Goal: Find specific page/section: Find specific page/section

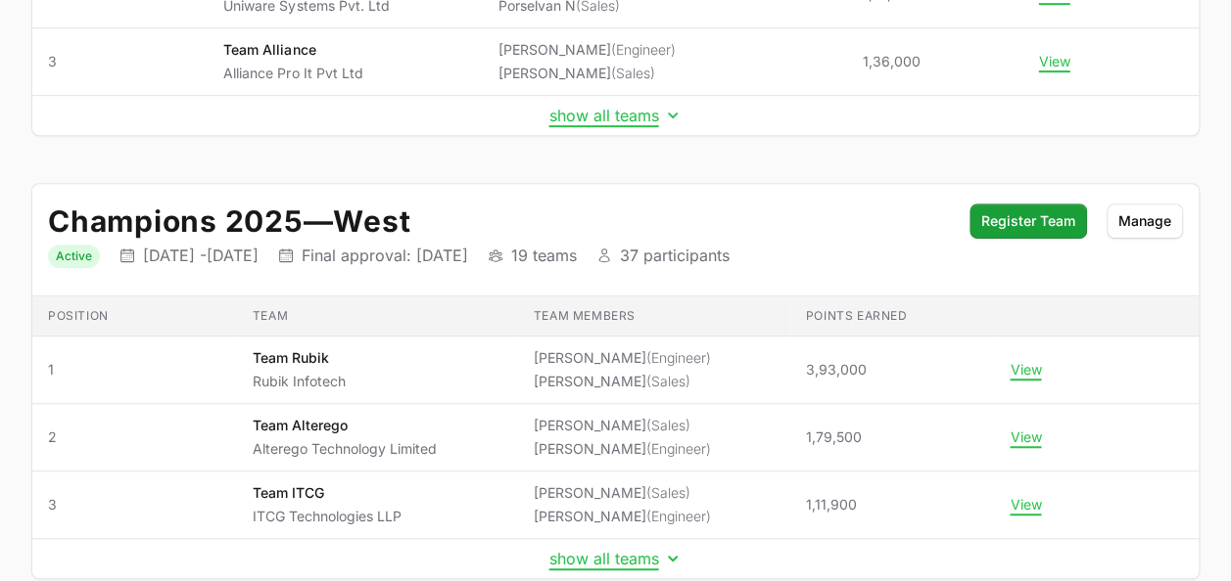
scroll to position [485, 0]
click at [606, 549] on button "show all teams" at bounding box center [615, 558] width 133 height 20
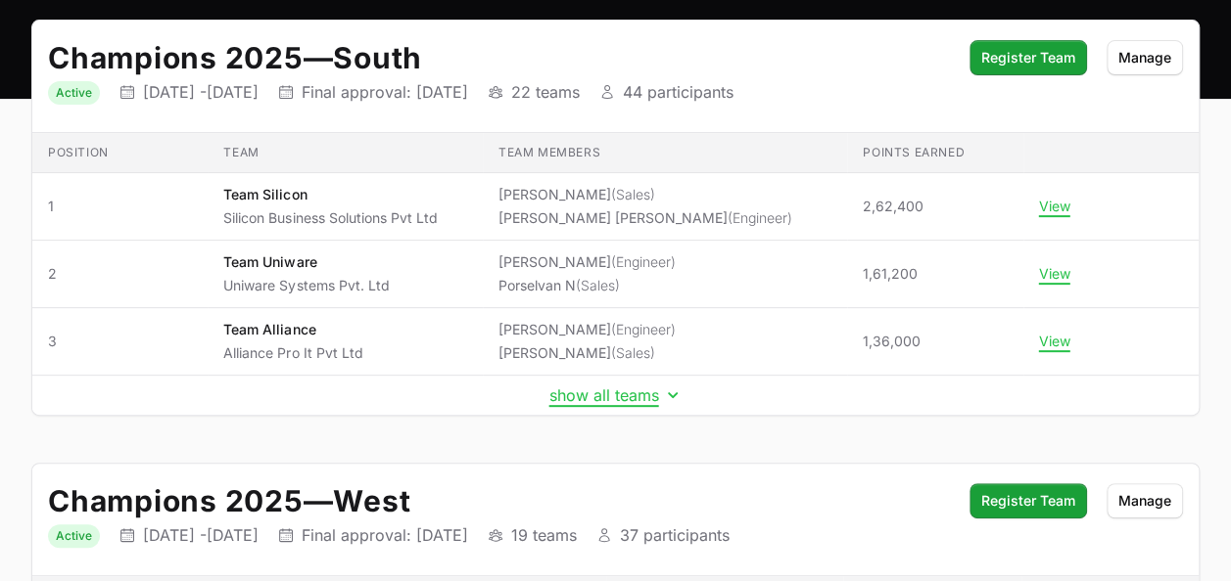
scroll to position [190, 0]
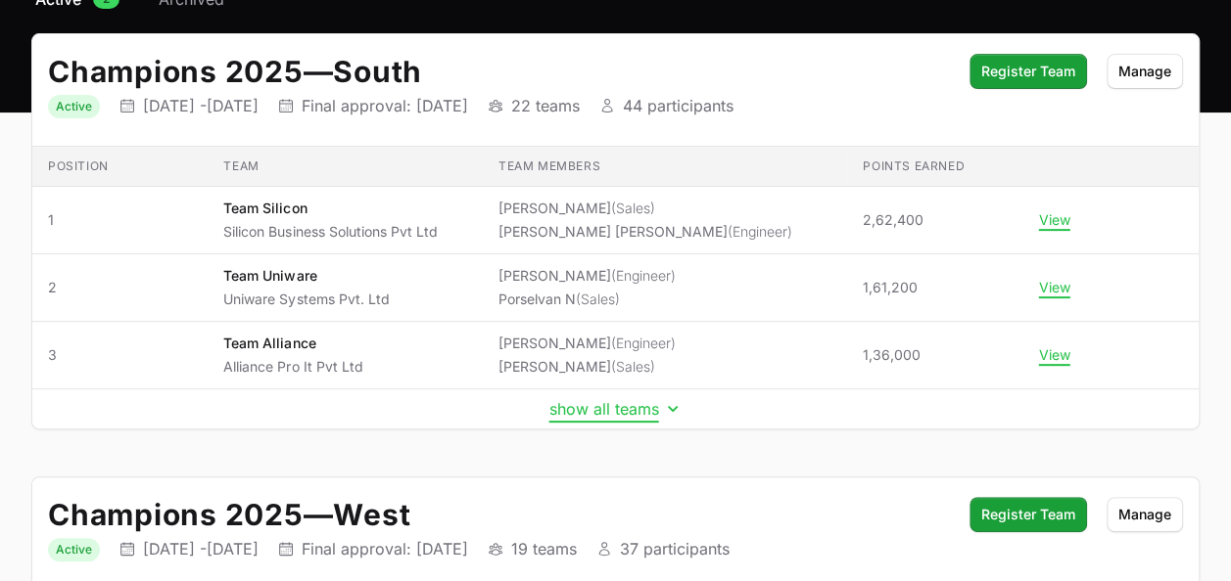
click at [611, 413] on button "show all teams" at bounding box center [615, 409] width 133 height 20
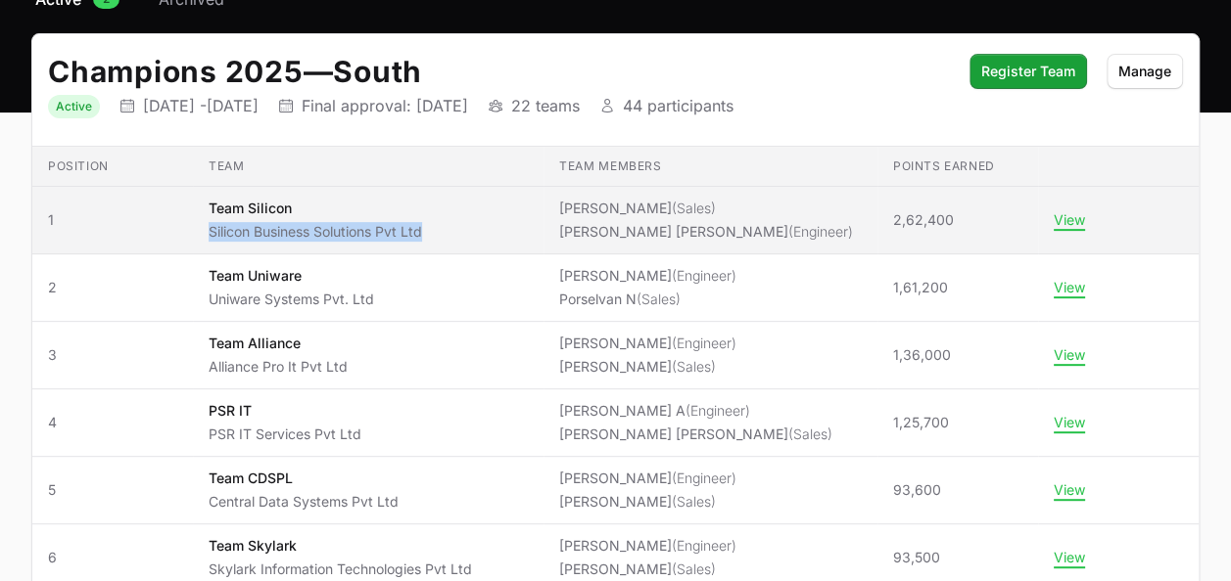
drag, startPoint x: 211, startPoint y: 232, endPoint x: 425, endPoint y: 237, distance: 213.5
click at [422, 237] on p "Silicon Business Solutions Pvt Ltd" at bounding box center [315, 232] width 213 height 20
copy p "Silicon Business Solutions Pvt Ltd"
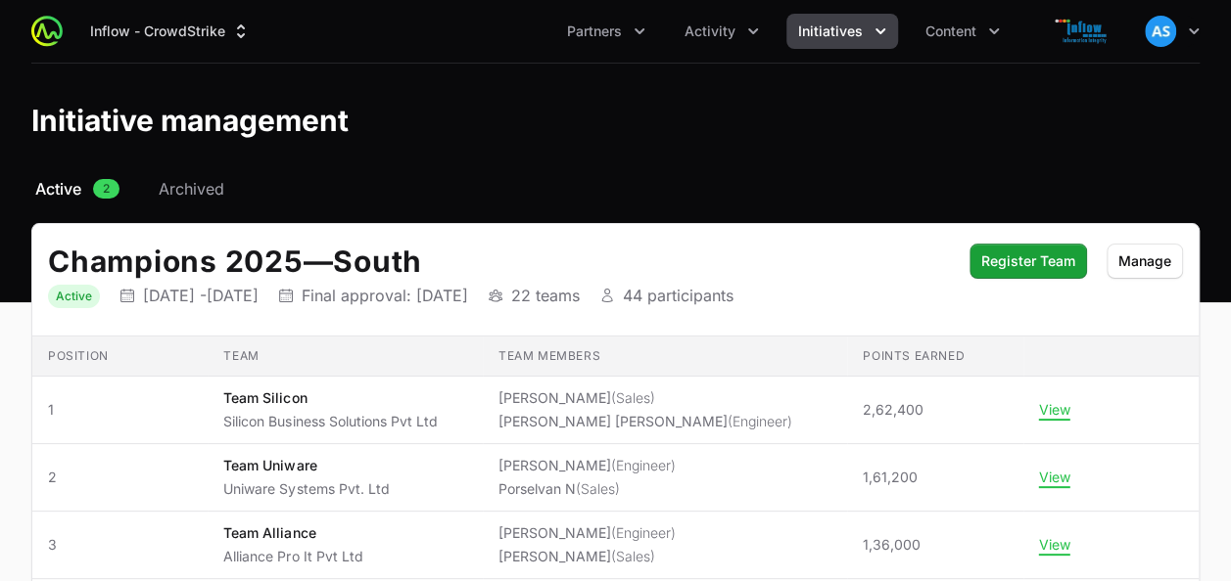
scroll to position [190, 0]
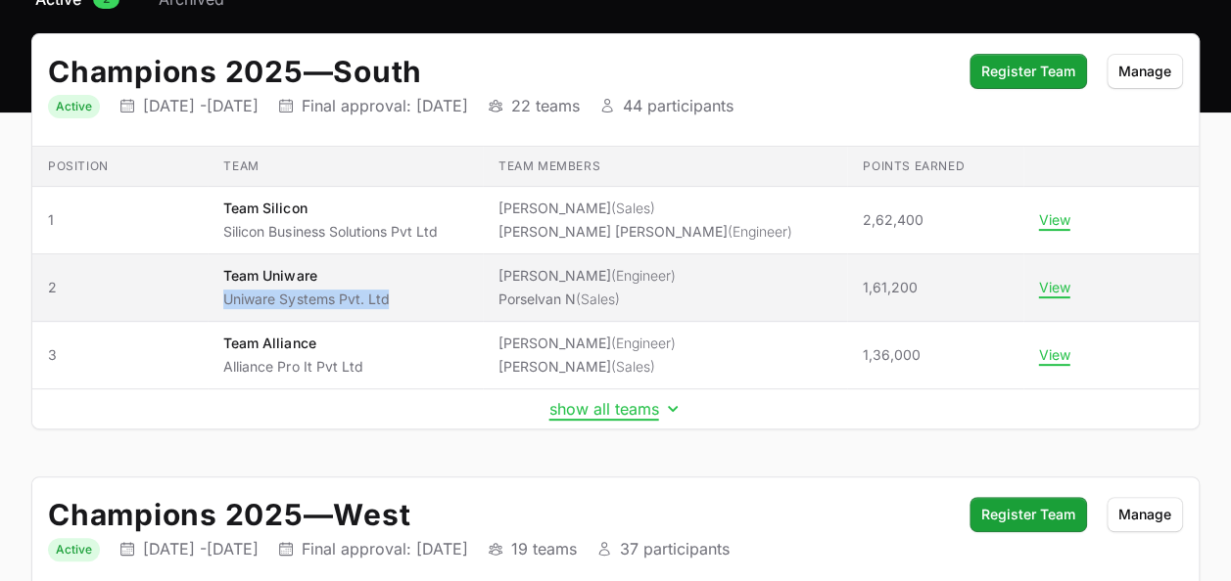
drag, startPoint x: 225, startPoint y: 296, endPoint x: 411, endPoint y: 300, distance: 186.0
click at [411, 300] on span "Team Uniware Uniware Systems Pvt. Ltd" at bounding box center [344, 287] width 243 height 43
copy p "Uniware Systems Pvt. Ltd"
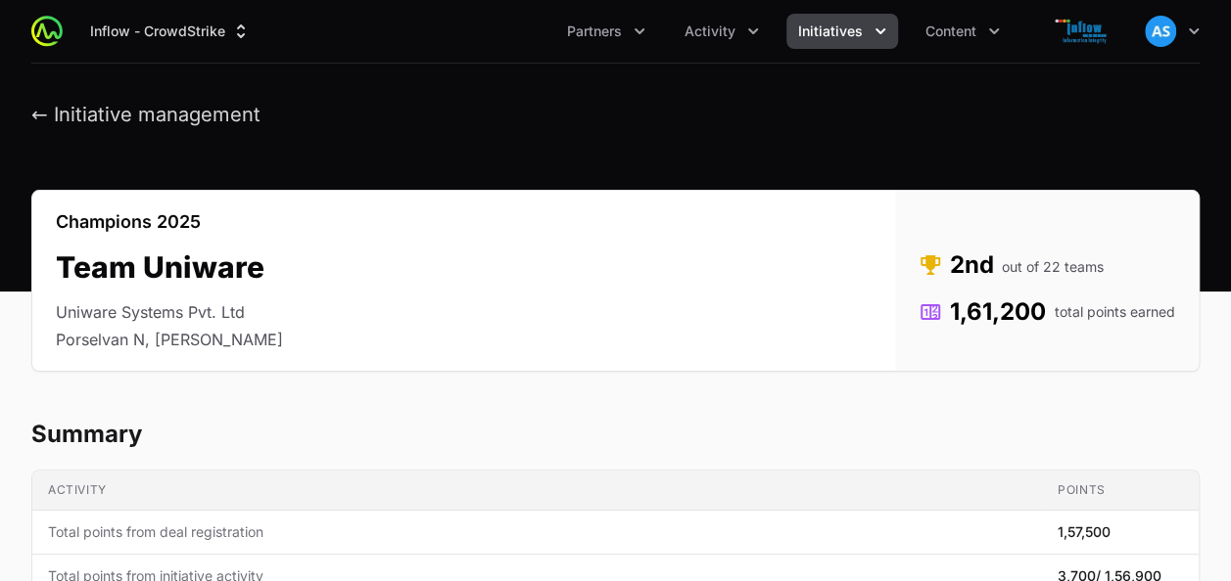
scroll to position [190, 0]
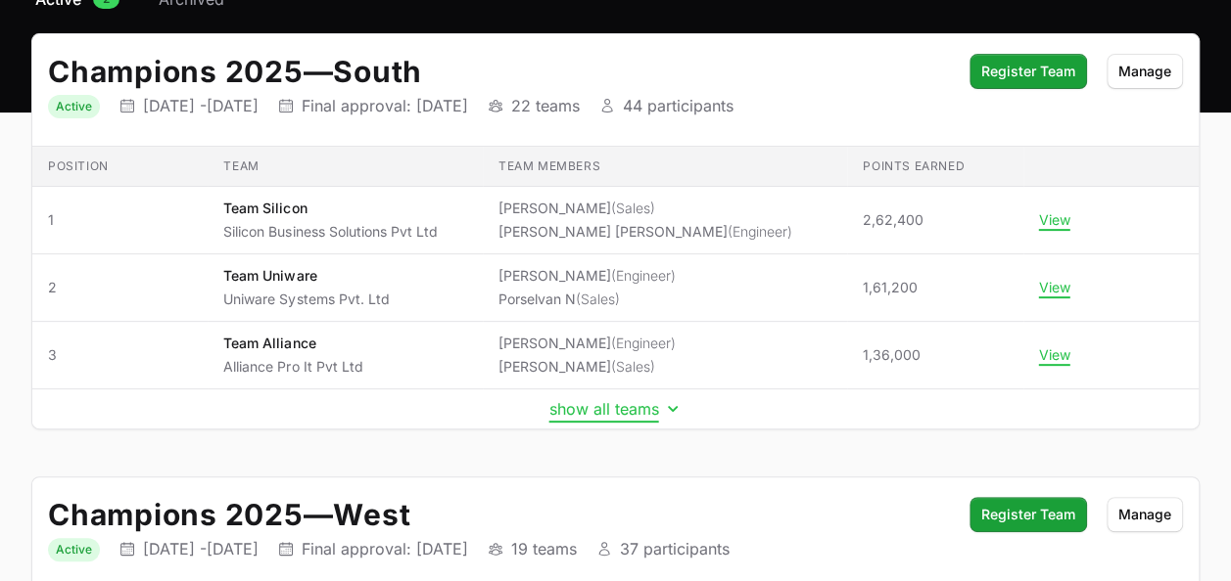
click at [601, 404] on button "show all teams" at bounding box center [615, 409] width 133 height 20
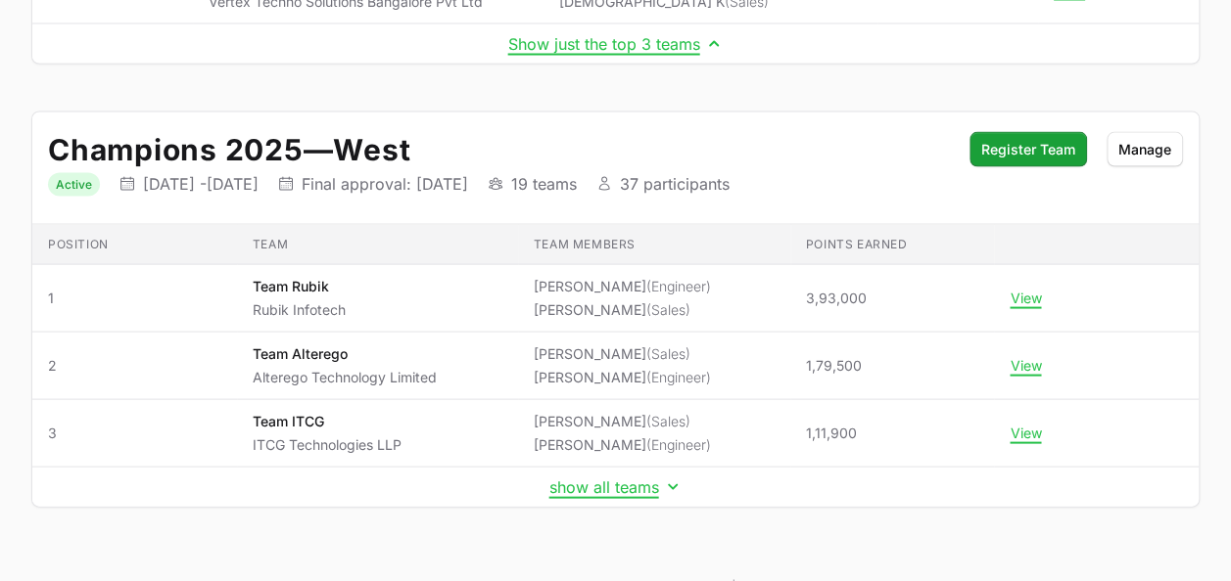
scroll to position [1840, 0]
click at [619, 476] on button "show all teams" at bounding box center [615, 486] width 133 height 20
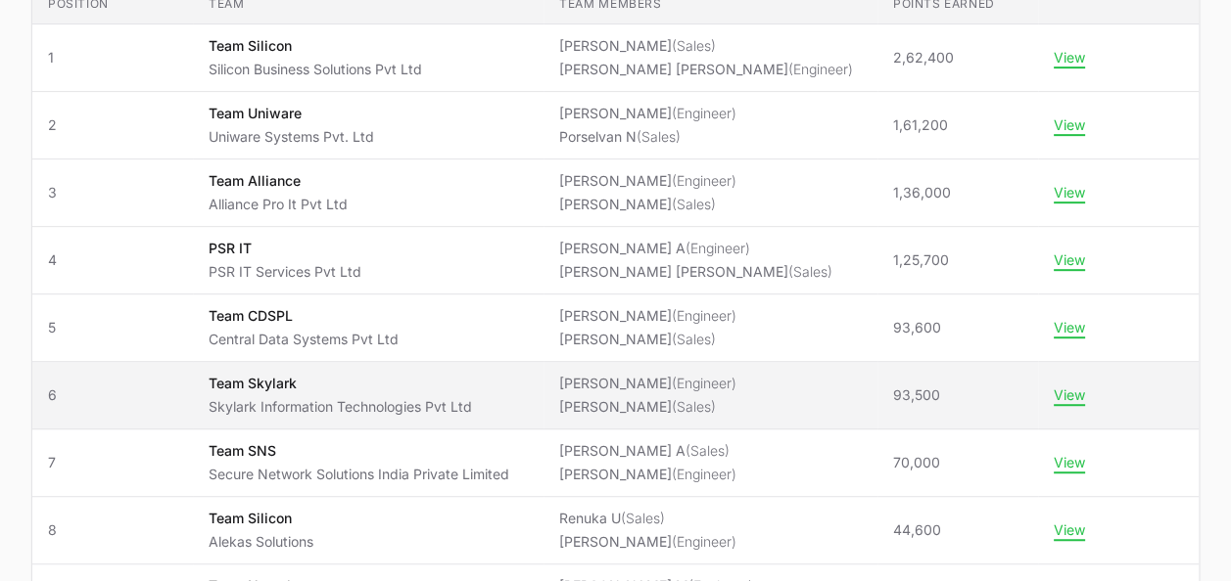
scroll to position [344, 0]
